Goal: Information Seeking & Learning: Learn about a topic

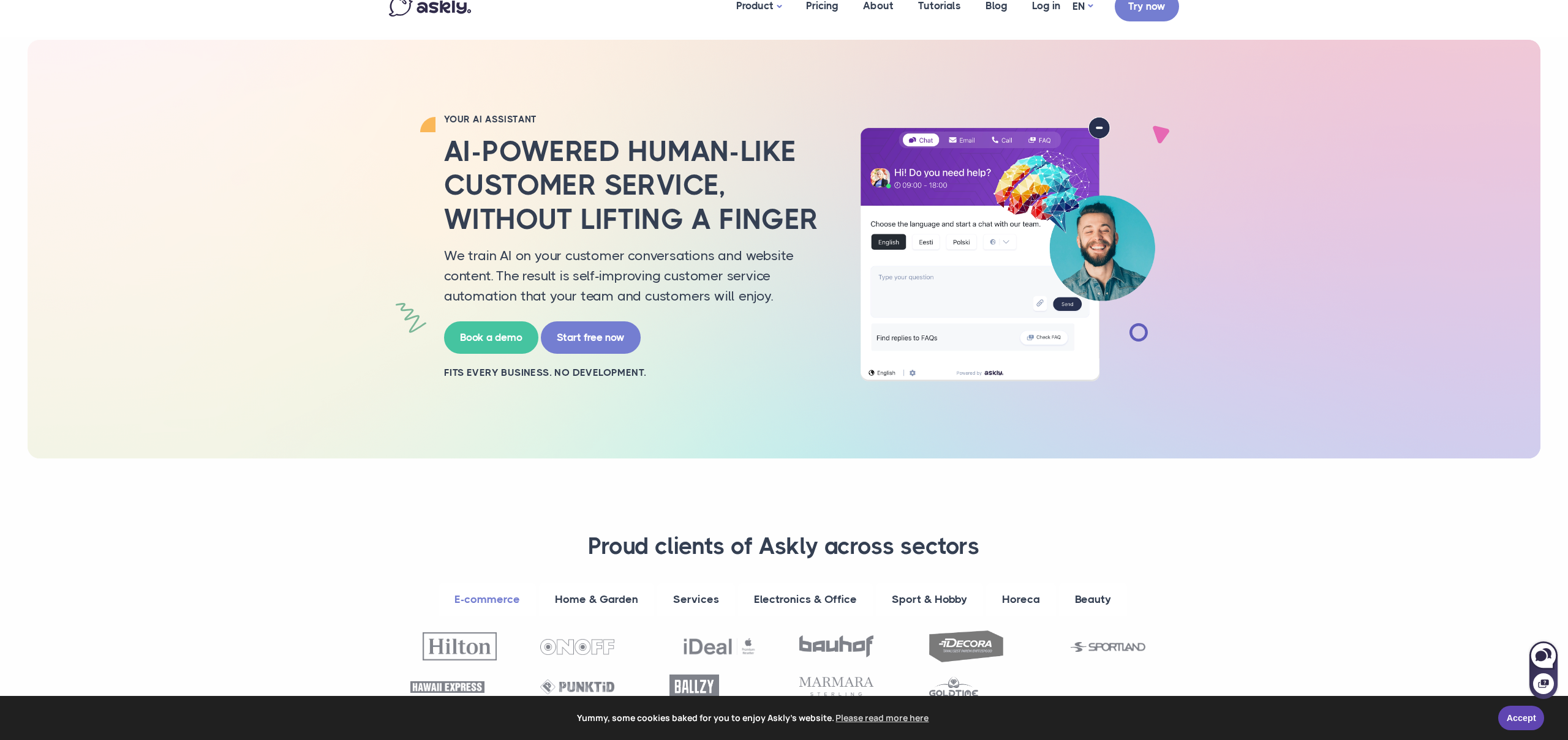
scroll to position [29, 0]
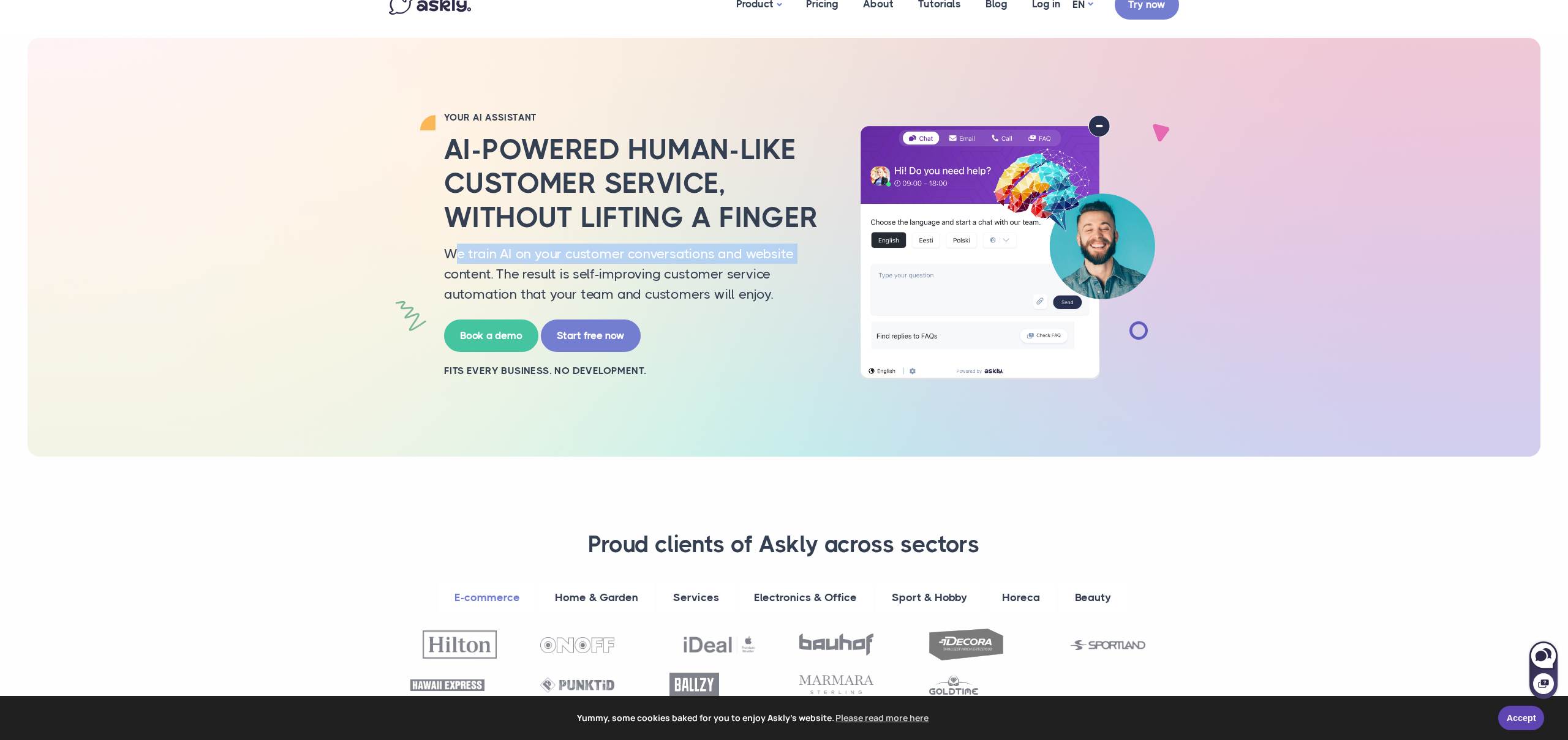
drag, startPoint x: 452, startPoint y: 255, endPoint x: 424, endPoint y: 273, distance: 33.3
click at [428, 273] on div "YOUR AI ASSISTANT AI-powered human-like customer service, without lifting a fin…" at bounding box center [784, 247] width 808 height 272
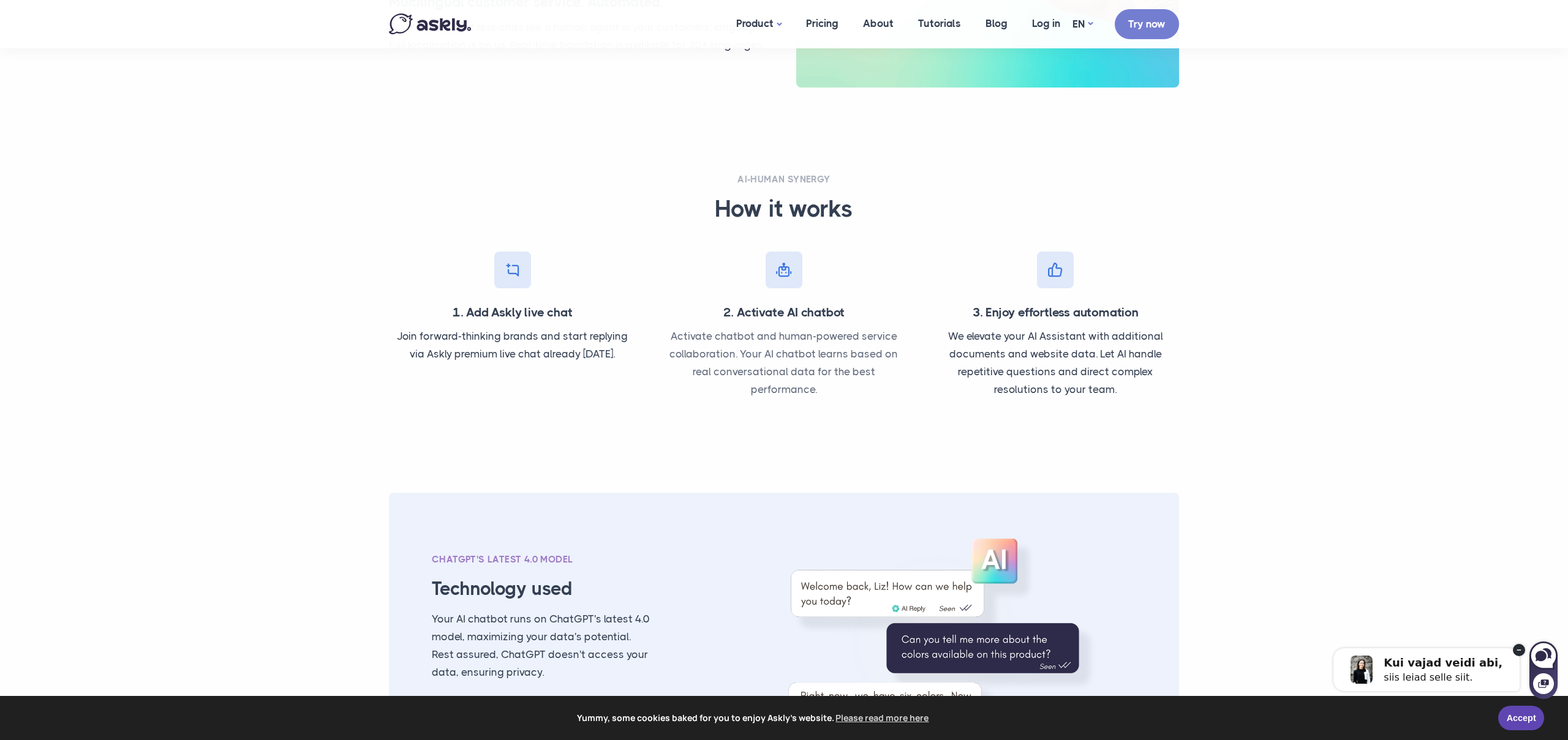
scroll to position [1140, 0]
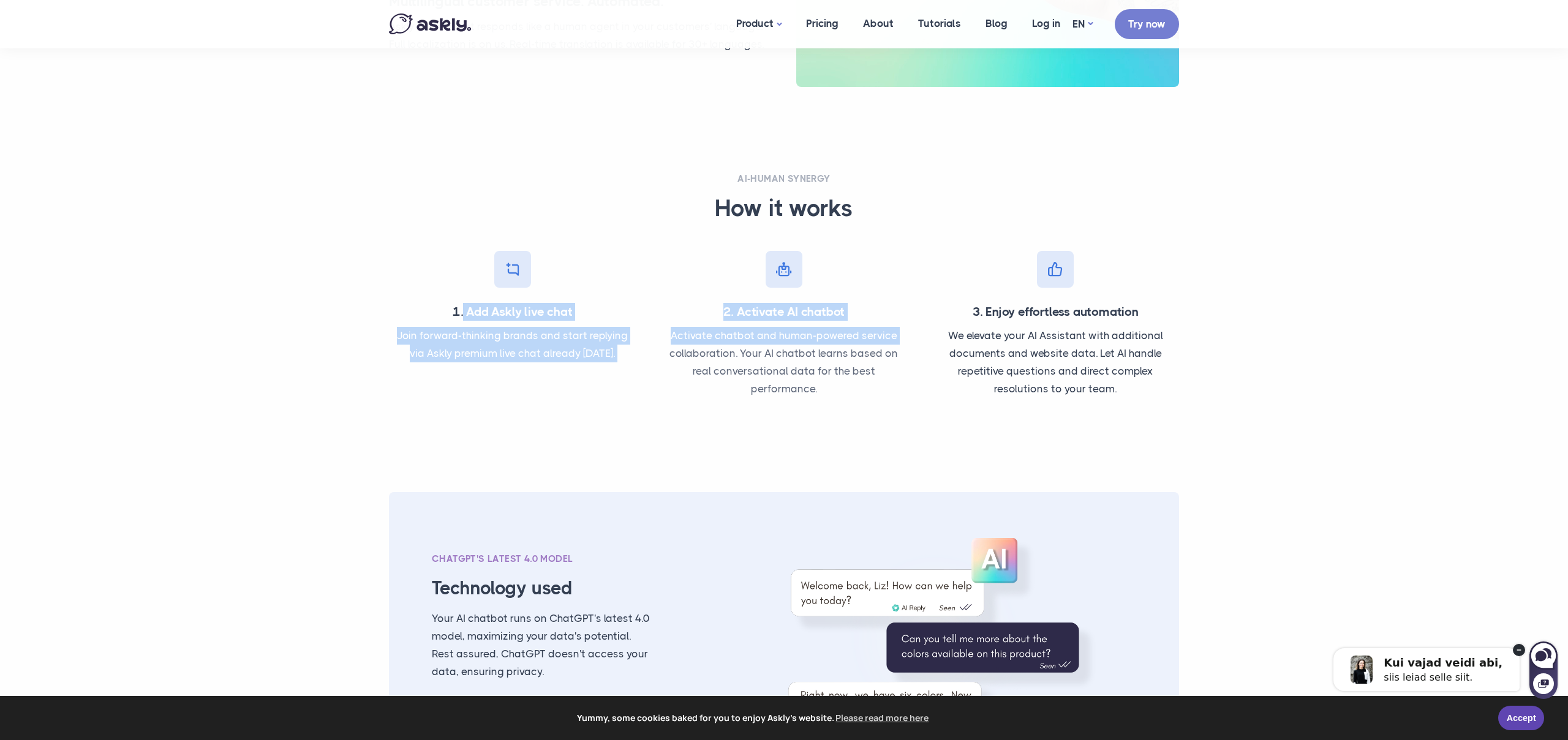
drag, startPoint x: 468, startPoint y: 309, endPoint x: 653, endPoint y: 345, distance: 188.5
click at [653, 345] on div "1. Add Askly live chat Join forward-thinking brands and start replying via Askl…" at bounding box center [784, 317] width 815 height 181
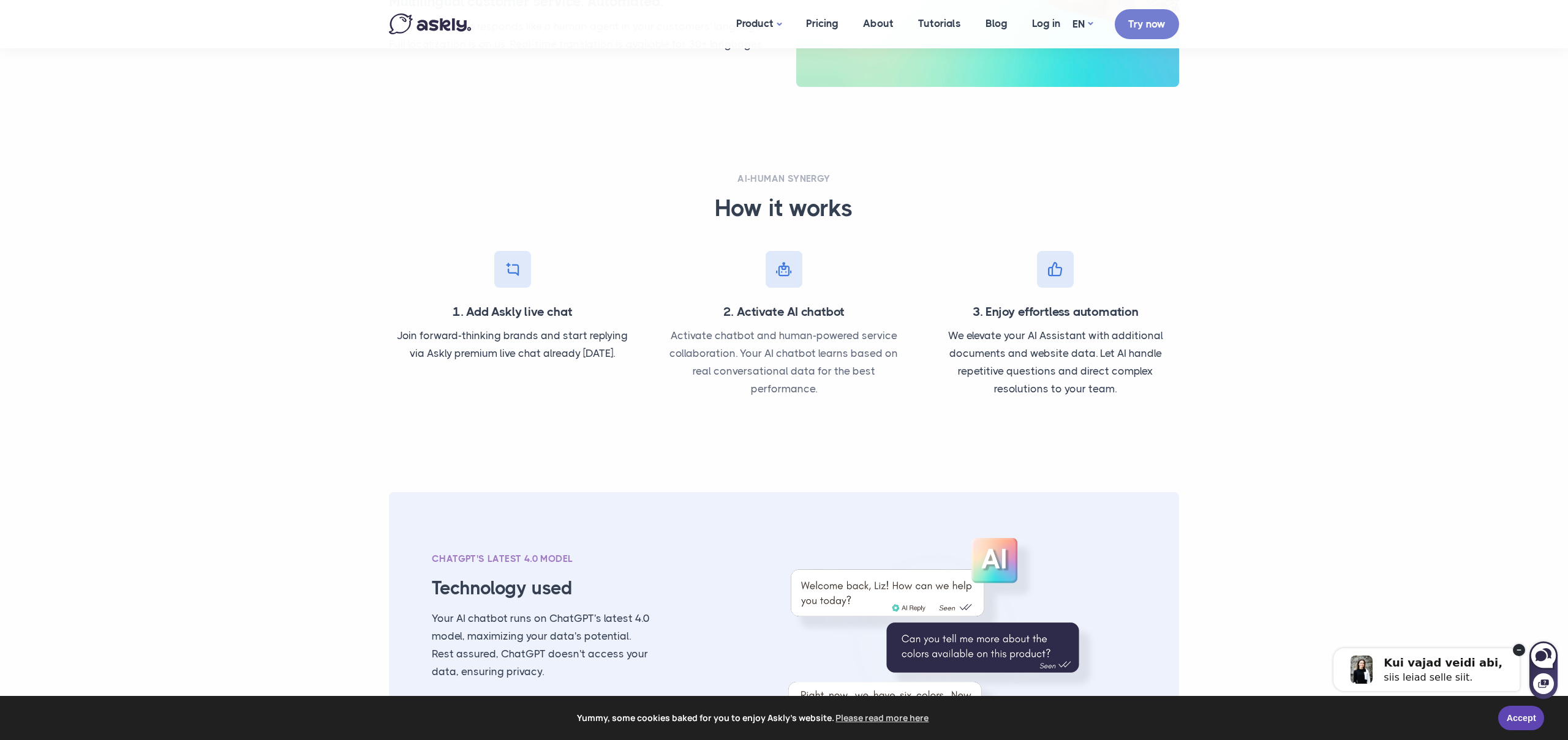
drag, startPoint x: 589, startPoint y: 344, endPoint x: 536, endPoint y: 341, distance: 53.1
click at [589, 345] on p "Join forward-thinking brands and start replying via Askly premium live chat alr…" at bounding box center [512, 345] width 247 height 36
drag, startPoint x: 426, startPoint y: 336, endPoint x: 627, endPoint y: 348, distance: 201.4
click at [627, 348] on p "Join forward-thinking brands and start replying via Askly premium live chat alr…" at bounding box center [512, 345] width 247 height 36
drag, startPoint x: 432, startPoint y: 354, endPoint x: 516, endPoint y: 355, distance: 84.0
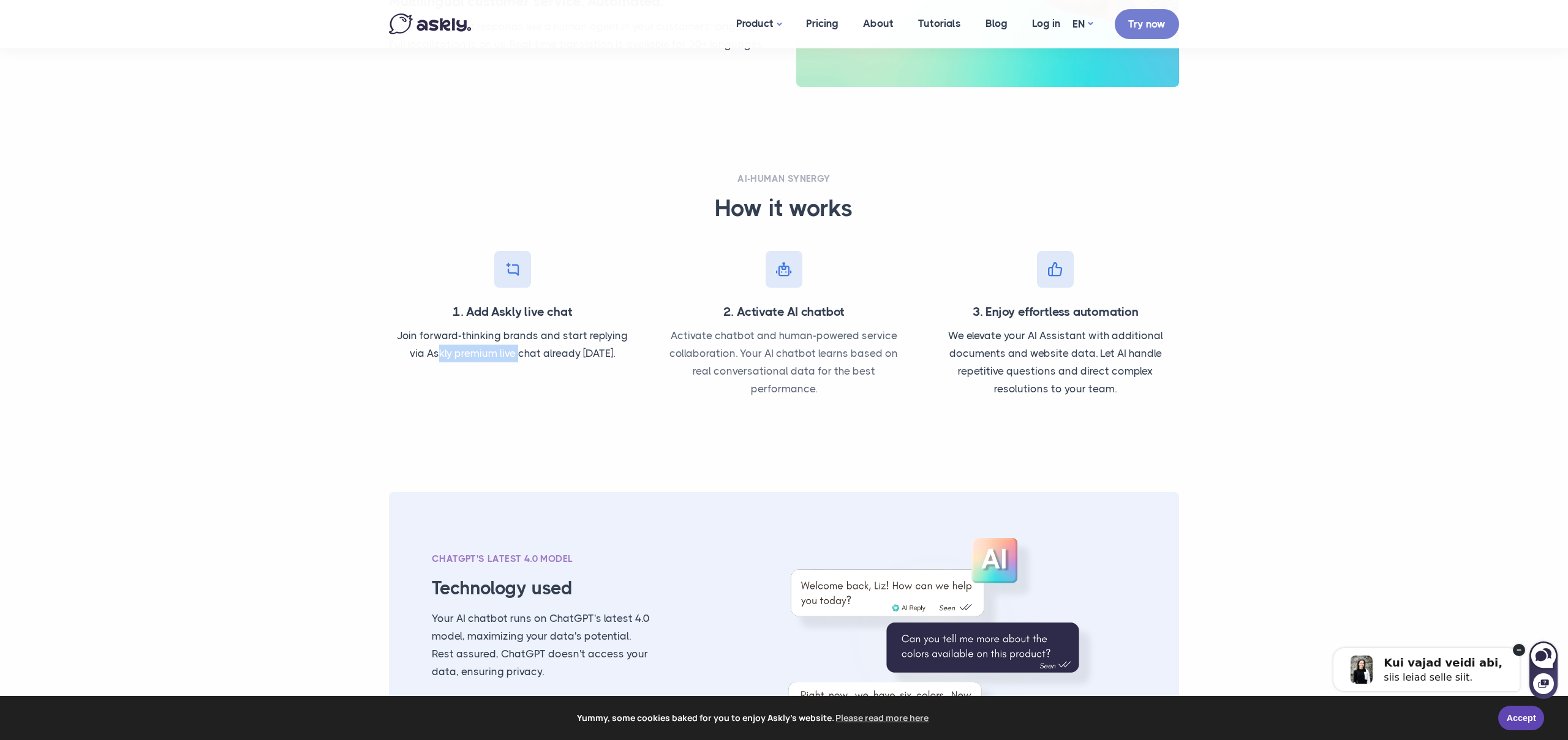
click at [513, 355] on p "Join forward-thinking brands and start replying via Askly premium live chat alr…" at bounding box center [512, 345] width 247 height 36
drag, startPoint x: 743, startPoint y: 313, endPoint x: 827, endPoint y: 334, distance: 86.6
click at [827, 334] on div "2. Activate AI chatbot Activate chatbot and human-powered service collaboration…" at bounding box center [783, 329] width 271 height 156
drag, startPoint x: 699, startPoint y: 370, endPoint x: 866, endPoint y: 370, distance: 167.0
click at [863, 370] on p "Activate chatbot and human-powered service collaboration. Your AI chatbot learn…" at bounding box center [783, 362] width 247 height 71
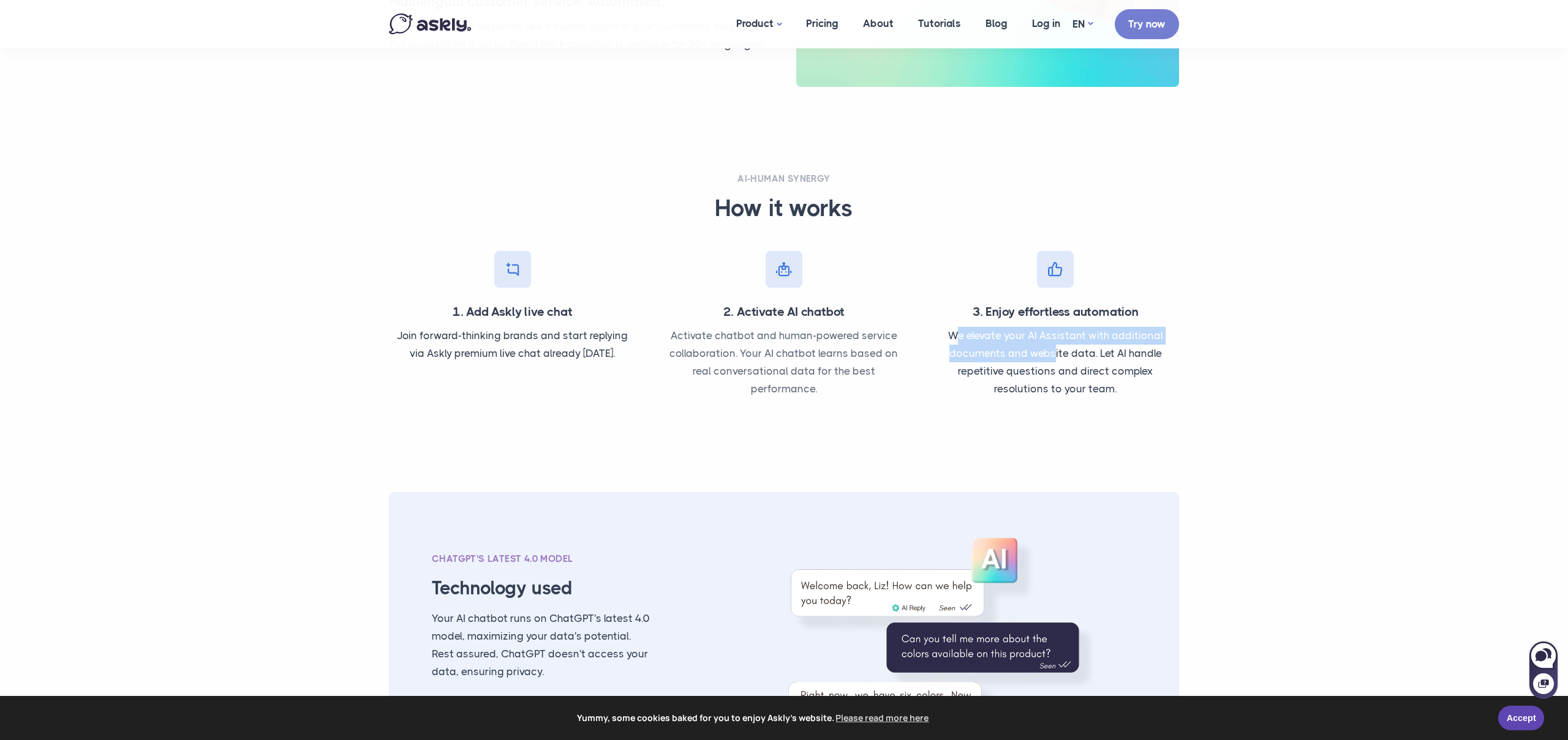
drag, startPoint x: 960, startPoint y: 334, endPoint x: 1053, endPoint y: 357, distance: 95.8
click at [1053, 357] on p "We elevate your AI Assistant with additional documents and website data. Let AI…" at bounding box center [1055, 362] width 247 height 71
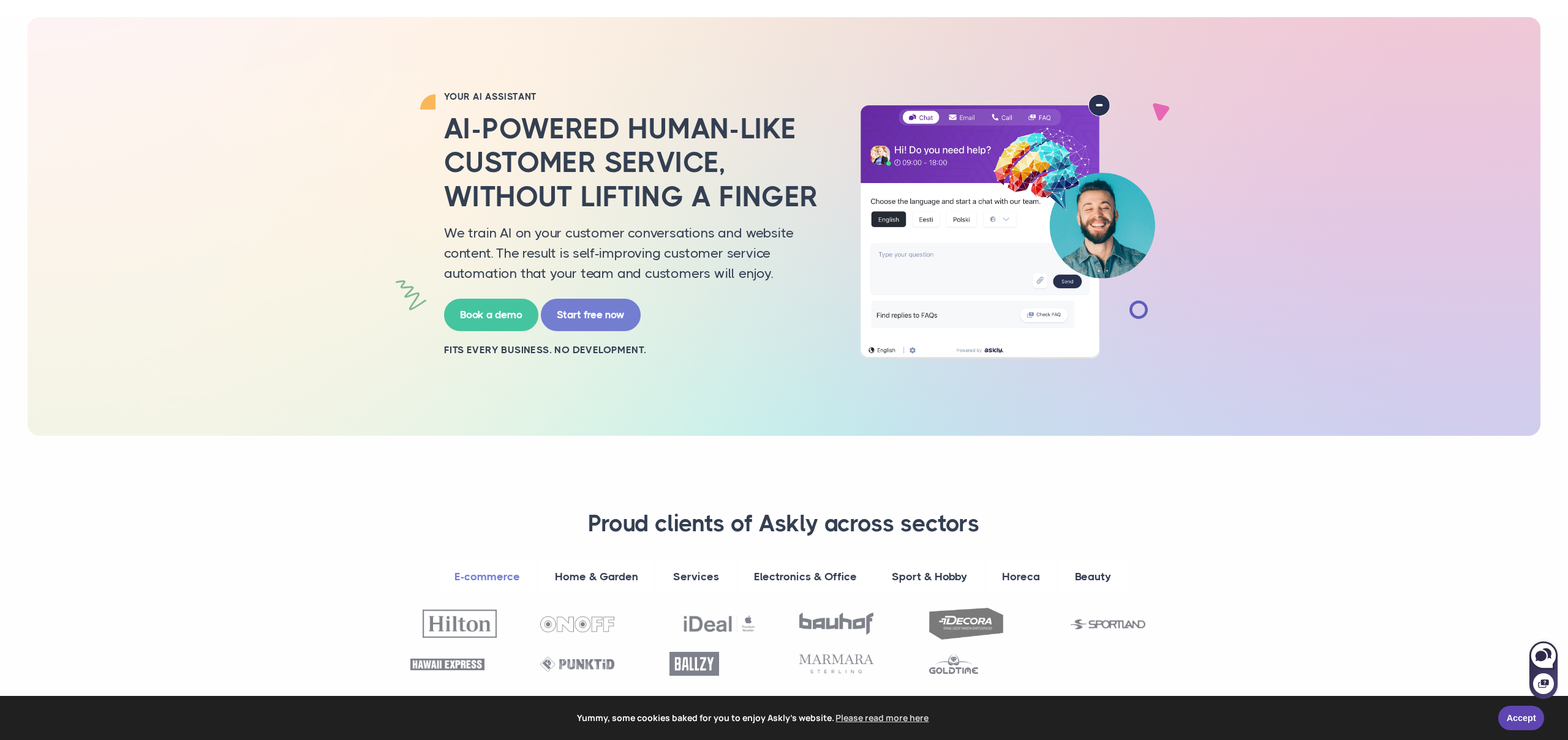
scroll to position [0, 0]
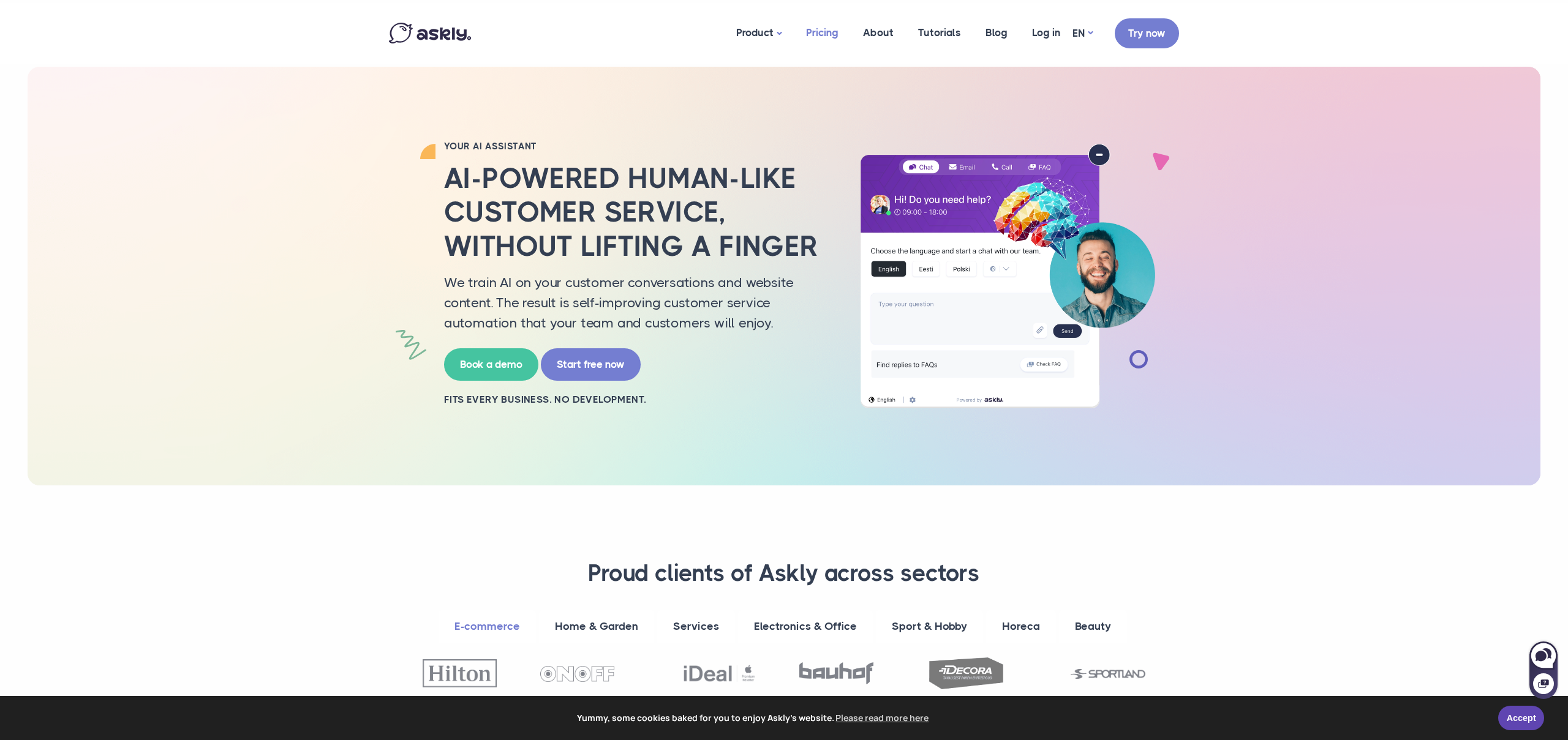
click at [830, 37] on link "Pricing" at bounding box center [822, 32] width 57 height 59
